Goal: Information Seeking & Learning: Learn about a topic

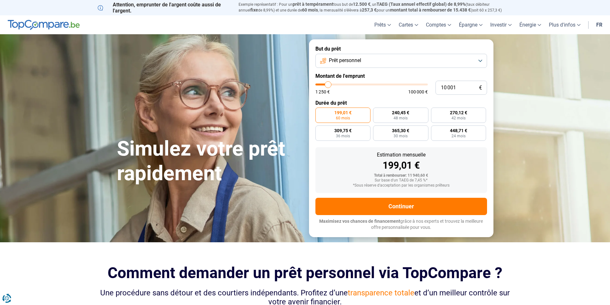
type input "10 250"
type input "10250"
type input "10 500"
type input "10500"
type input "11 250"
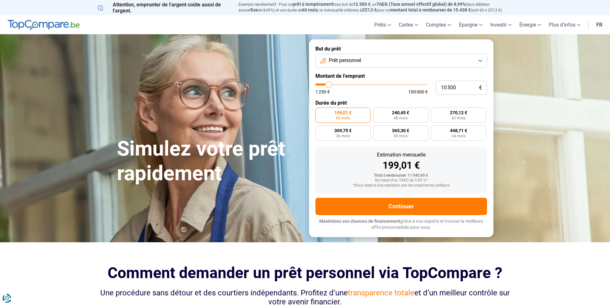
type input "11250"
type input "11 500"
type input "11500"
type input "12 000"
type input "12000"
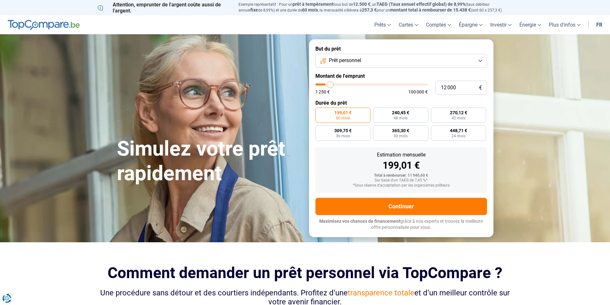
type input "12 750"
type input "12750"
type input "13 250"
type input "13250"
type input "14 000"
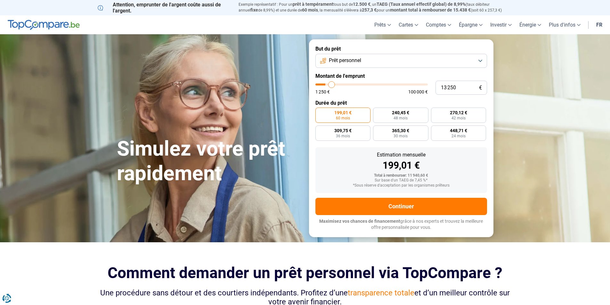
type input "14000"
type input "14 500"
type input "14500"
type input "15 000"
type input "15000"
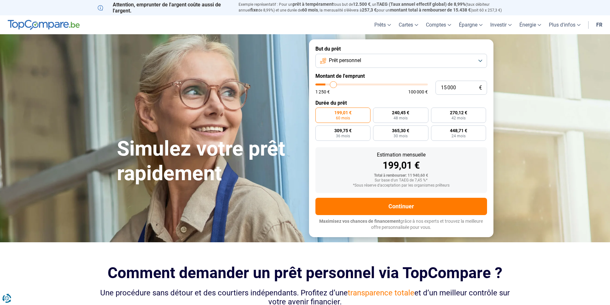
type input "15 500"
type input "15500"
type input "15 750"
type input "15750"
type input "16 000"
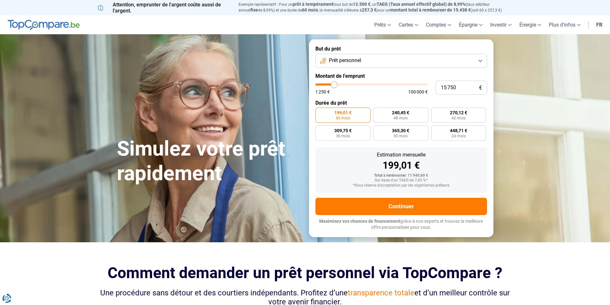
type input "16000"
type input "16 250"
type input "16250"
type input "16 500"
type input "16500"
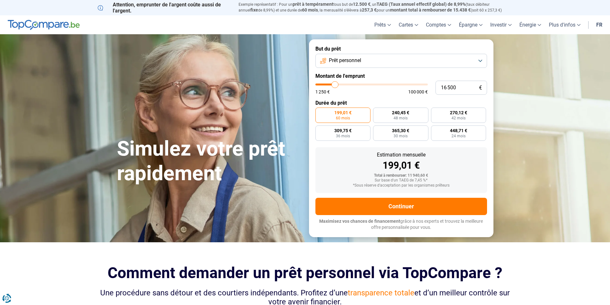
type input "16 250"
type input "16250"
type input "16 000"
type input "16000"
type input "15 500"
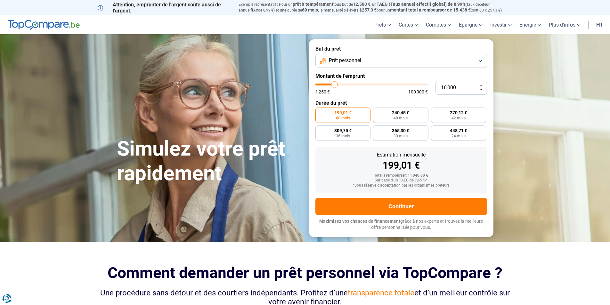
type input "15500"
type input "15 000"
type input "15000"
type input "14 750"
type input "14750"
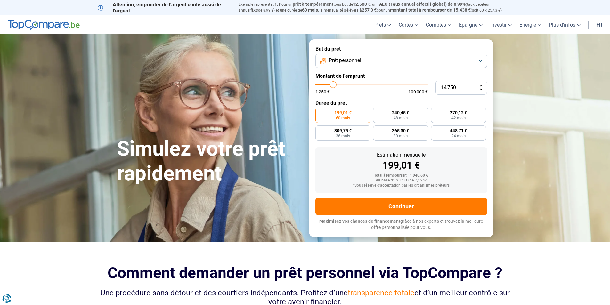
type input "14 250"
type input "14250"
type input "14 000"
type input "14000"
type input "14 250"
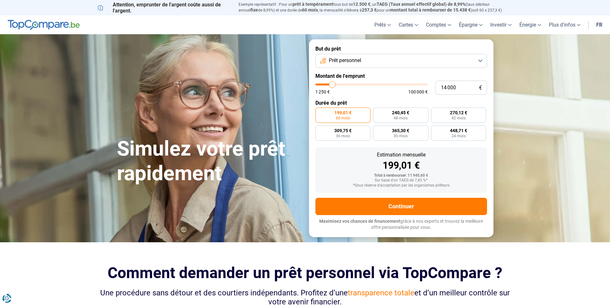
type input "14250"
type input "14 500"
type input "14500"
type input "14 750"
type input "14750"
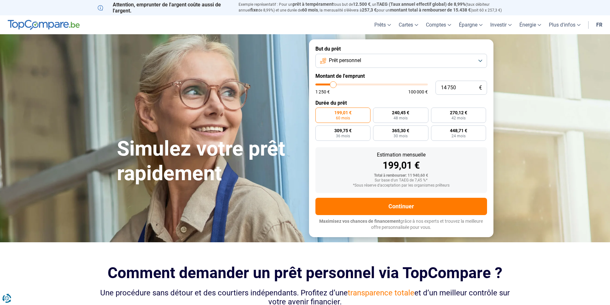
type input "15 000"
drag, startPoint x: 327, startPoint y: 86, endPoint x: 333, endPoint y: 89, distance: 6.5
type input "15000"
click at [333, 85] on input "range" at bounding box center [371, 85] width 112 height 2
click at [453, 91] on input "15 000" at bounding box center [461, 88] width 52 height 14
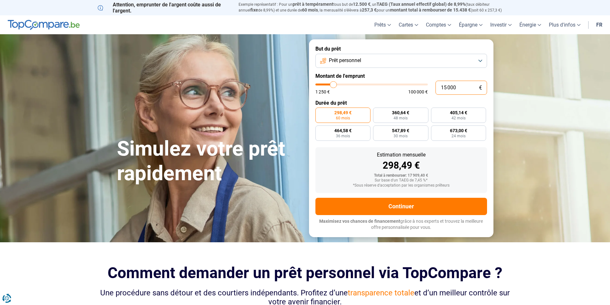
click at [458, 86] on input "15 000" at bounding box center [461, 88] width 52 height 14
click at [451, 66] on button "Prêt personnel" at bounding box center [401, 61] width 172 height 14
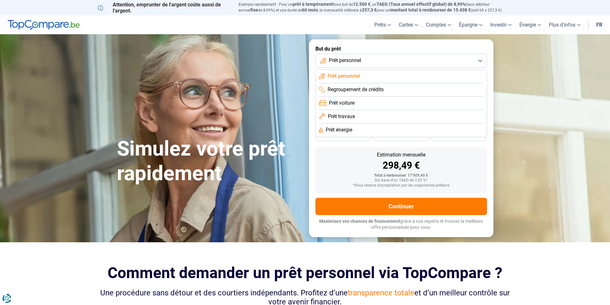
click at [440, 75] on li "Prêt personnel" at bounding box center [401, 76] width 164 height 13
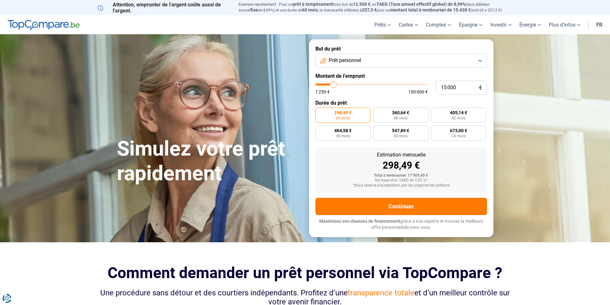
type input "14 750"
type input "14750"
type input "14 500"
type input "14500"
type input "14 250"
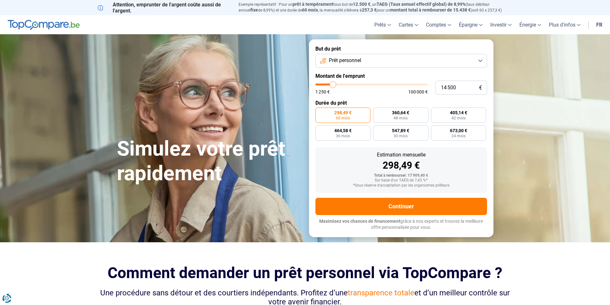
type input "14250"
type input "14 000"
type input "14000"
type input "13 500"
type input "13500"
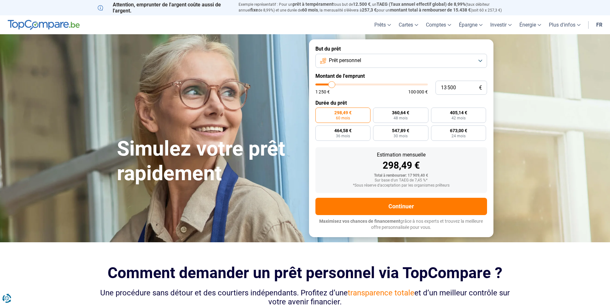
type input "13 000"
type input "13000"
click at [331, 85] on input "range" at bounding box center [371, 85] width 112 height 2
click at [467, 88] on input "13 000" at bounding box center [461, 88] width 52 height 14
type input "1 300"
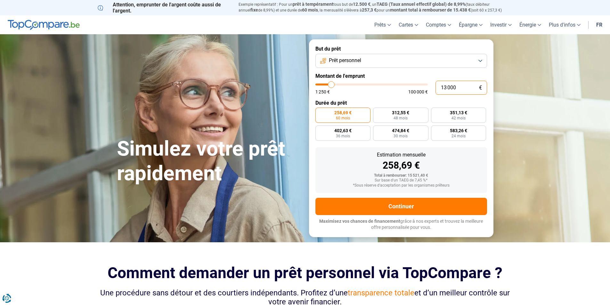
type input "1250"
type input "130"
type input "1250"
type input "13"
type input "1250"
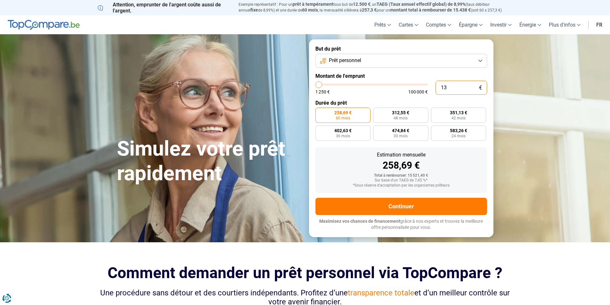
type input "1"
type input "1250"
type input "12"
type input "1250"
type input "125"
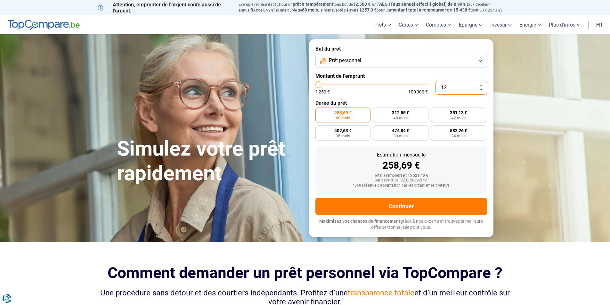
type input "1250"
type input "12 500"
type input "12500"
type input "12 500"
